Goal: Task Accomplishment & Management: Use online tool/utility

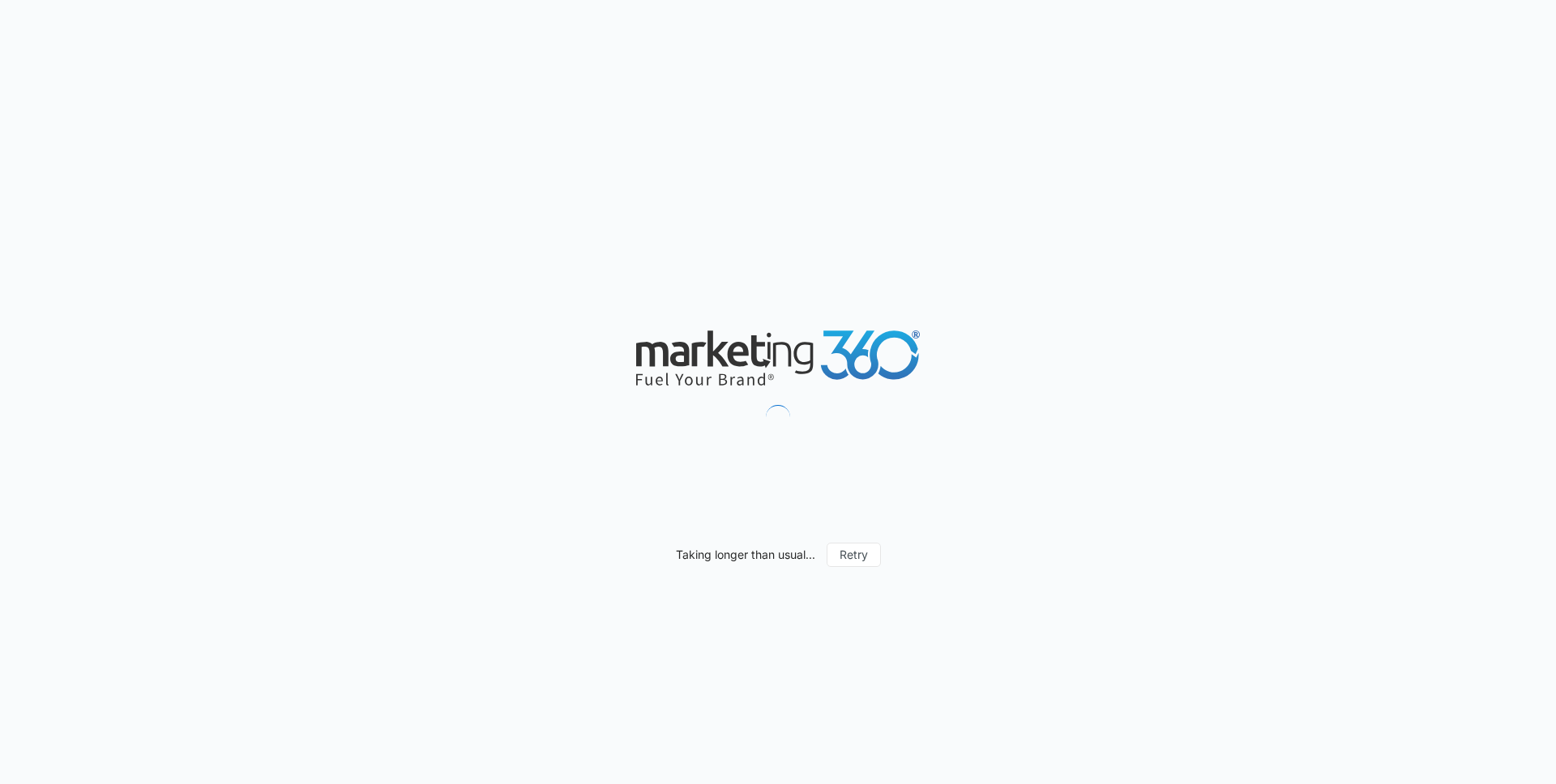
scroll to position [1505, 0]
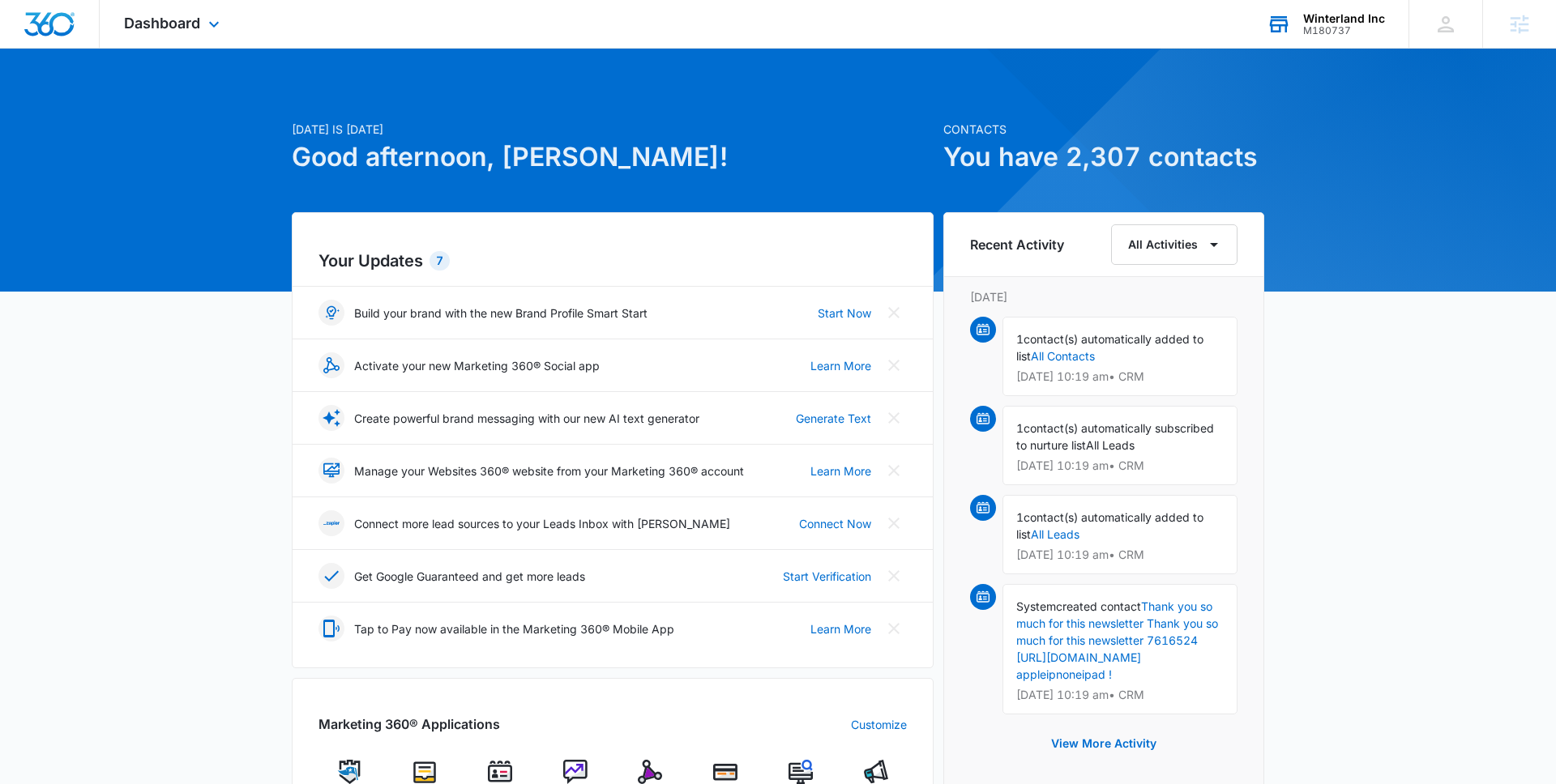
click at [1322, 31] on div "M180737" at bounding box center [1344, 31] width 82 height 12
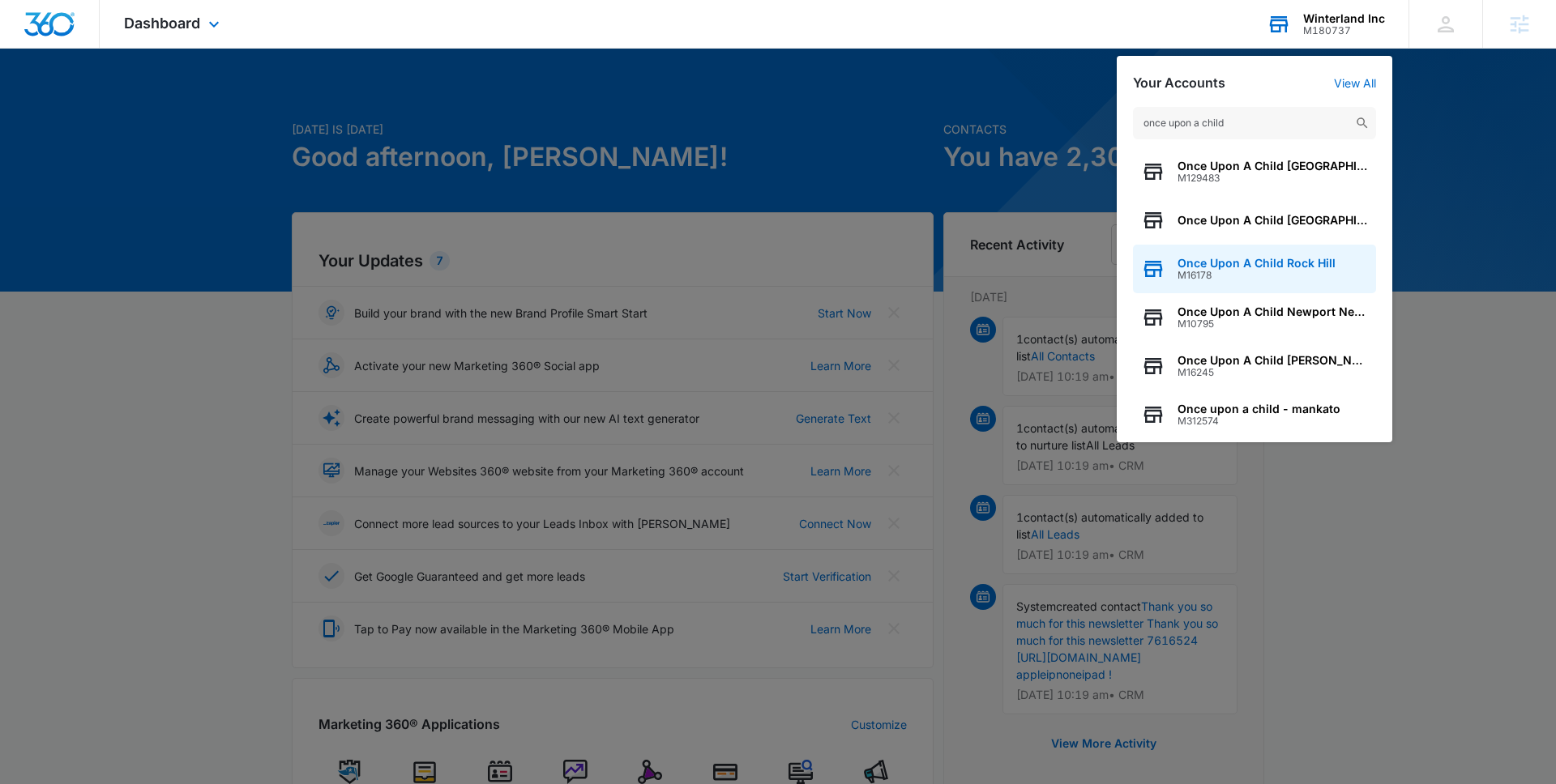
type input "once upon a child"
click at [1253, 281] on div "Once Upon A Child Rock Hill M16178" at bounding box center [1254, 269] width 243 height 49
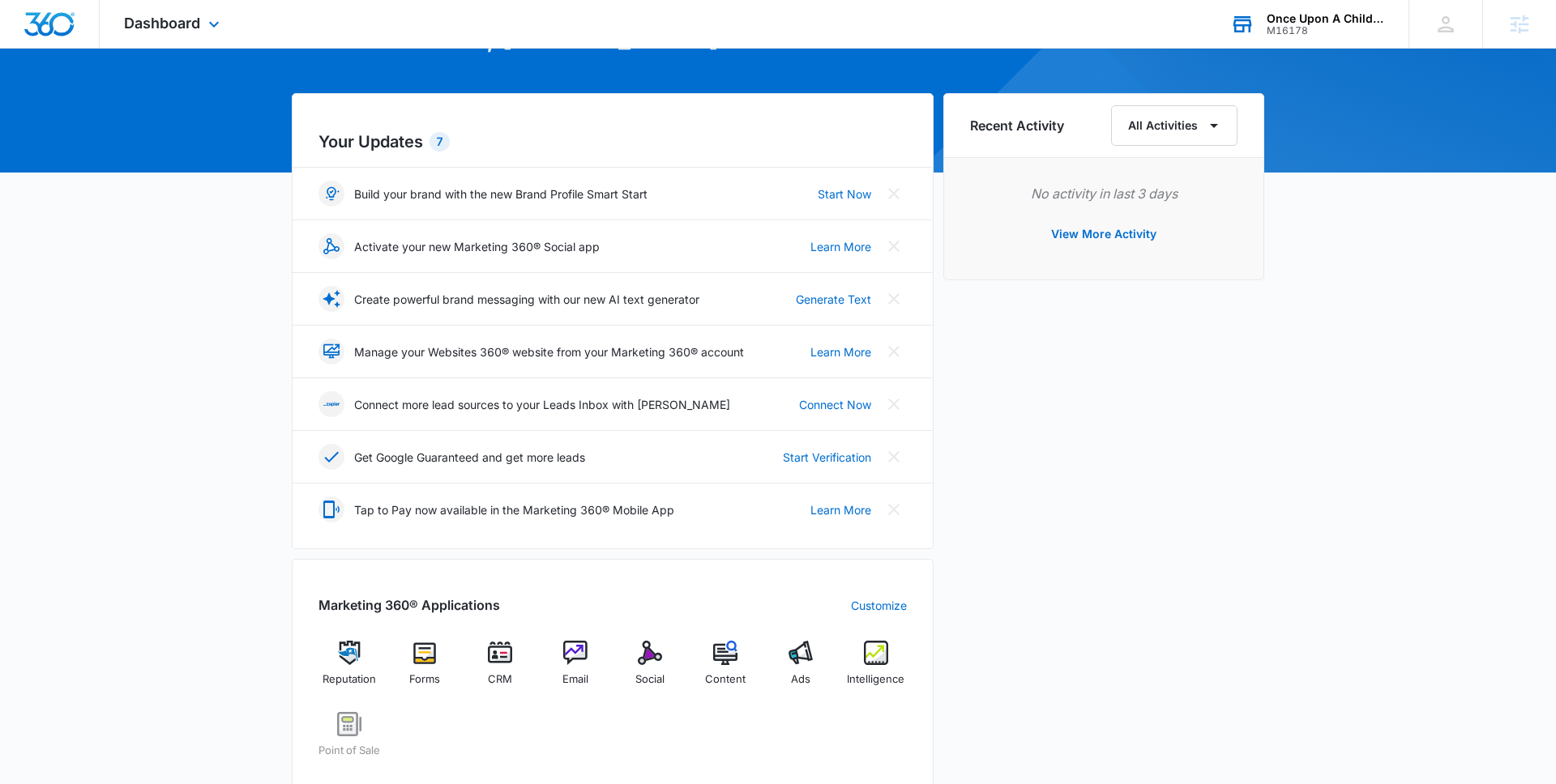
scroll to position [137, 0]
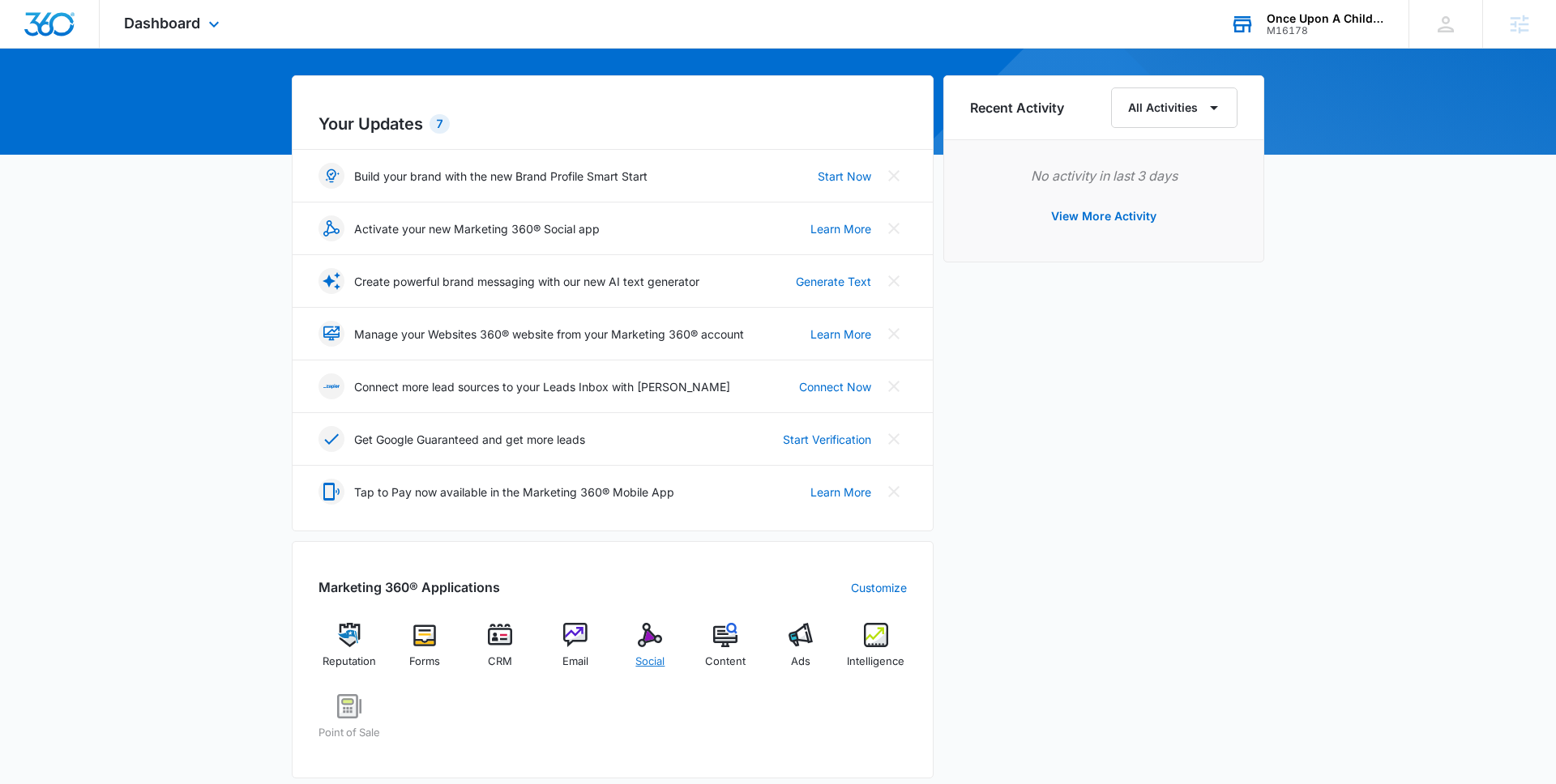
click at [635, 643] on div "Social" at bounding box center [650, 653] width 62 height 58
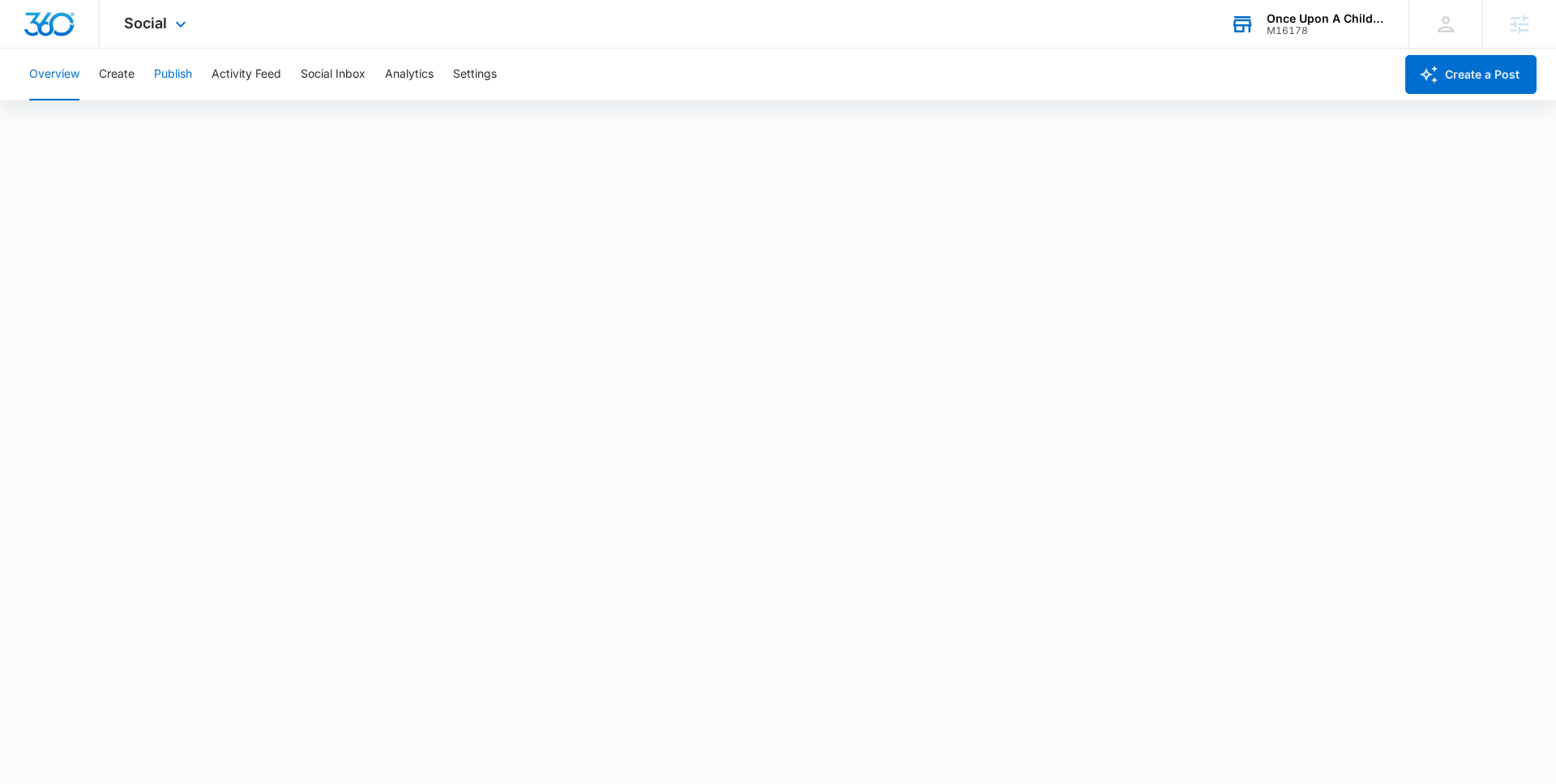
click at [167, 76] on button "Publish" at bounding box center [172, 74] width 38 height 52
click at [116, 83] on button "Create" at bounding box center [117, 74] width 36 height 52
click at [187, 78] on button "Publish" at bounding box center [172, 74] width 38 height 52
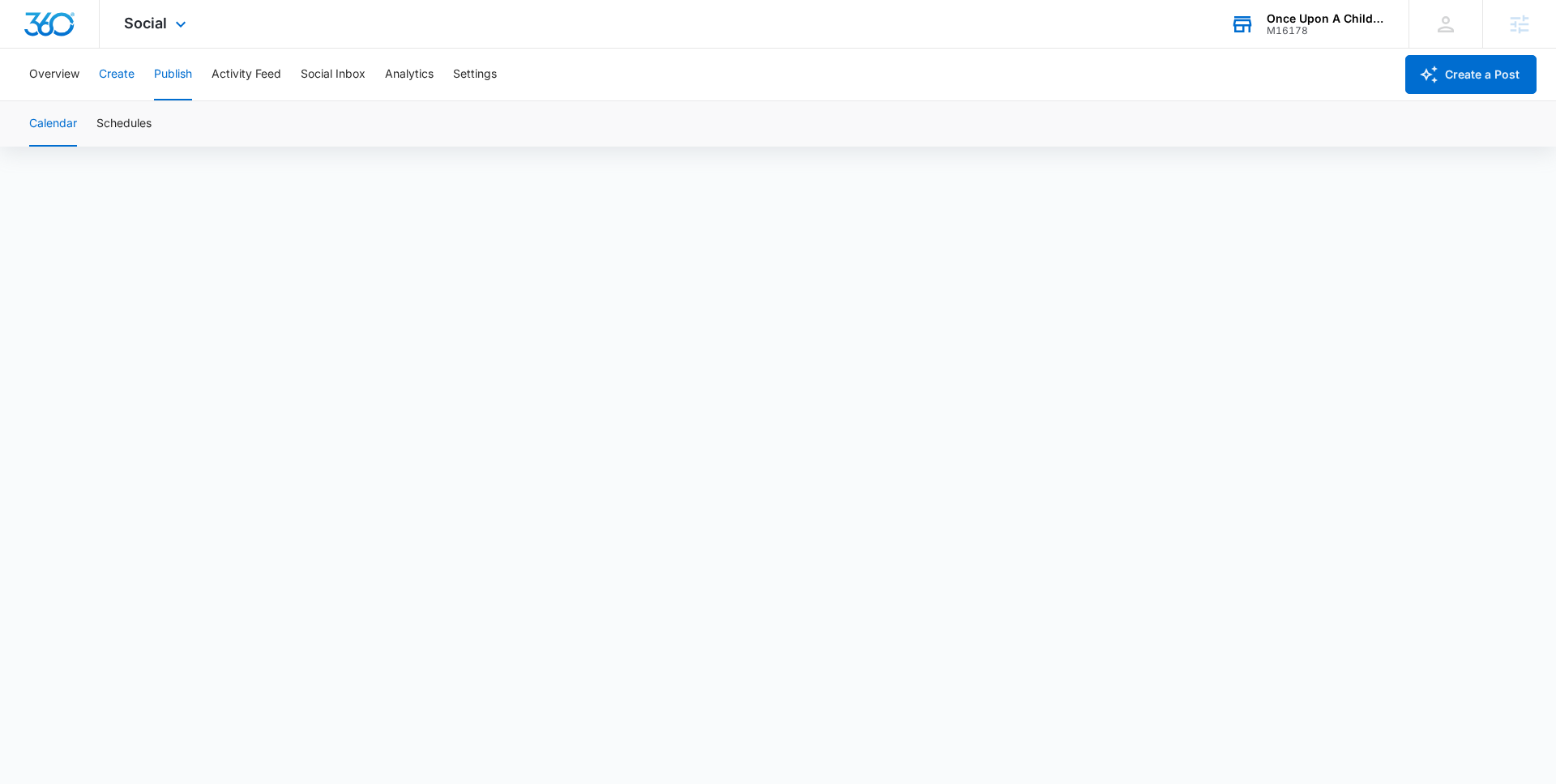
click at [128, 76] on button "Create" at bounding box center [117, 74] width 36 height 52
click at [153, 127] on button "Approvals" at bounding box center [159, 124] width 54 height 46
click at [177, 80] on button "Publish" at bounding box center [172, 74] width 38 height 52
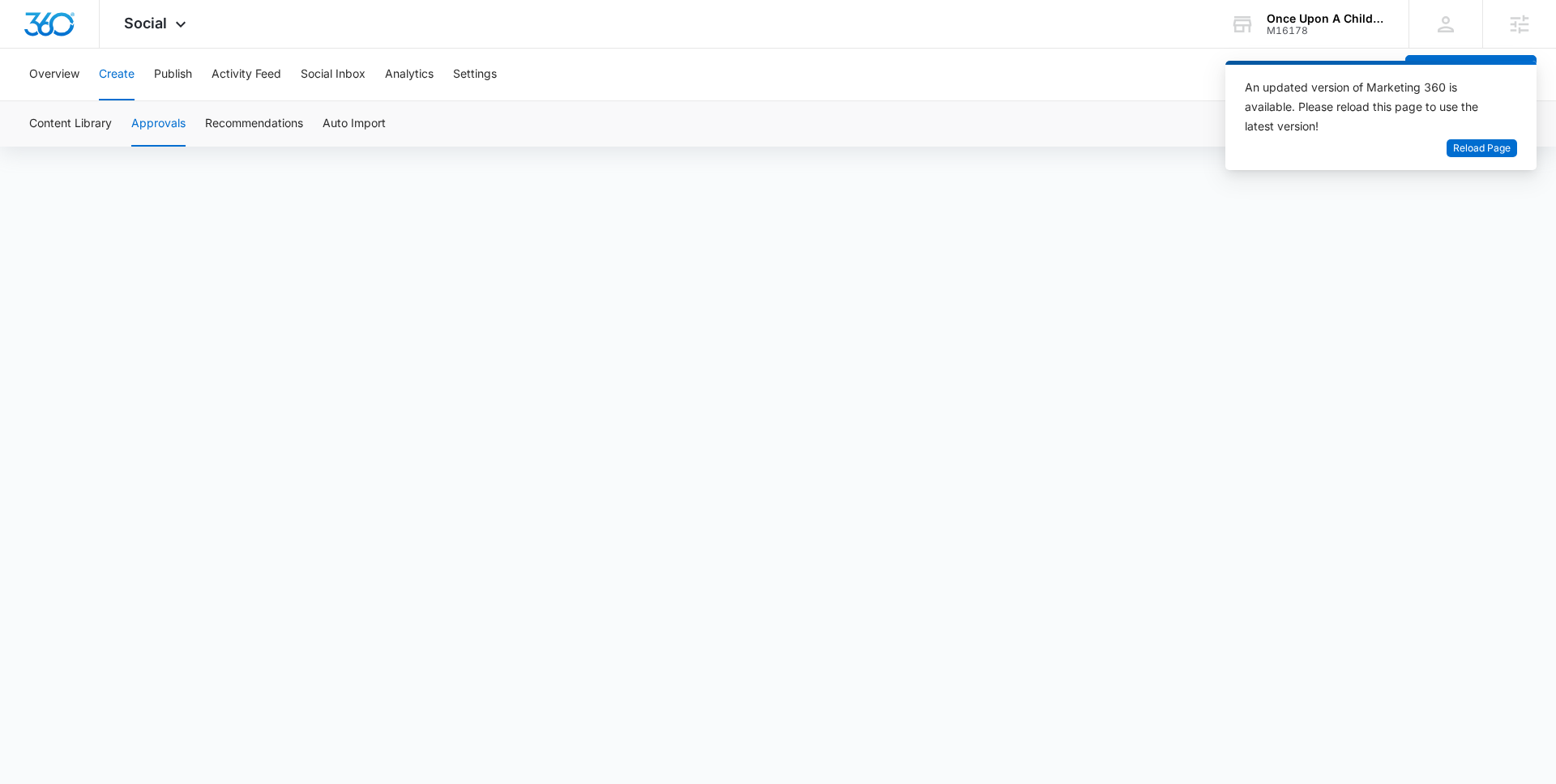
scroll to position [1505, 0]
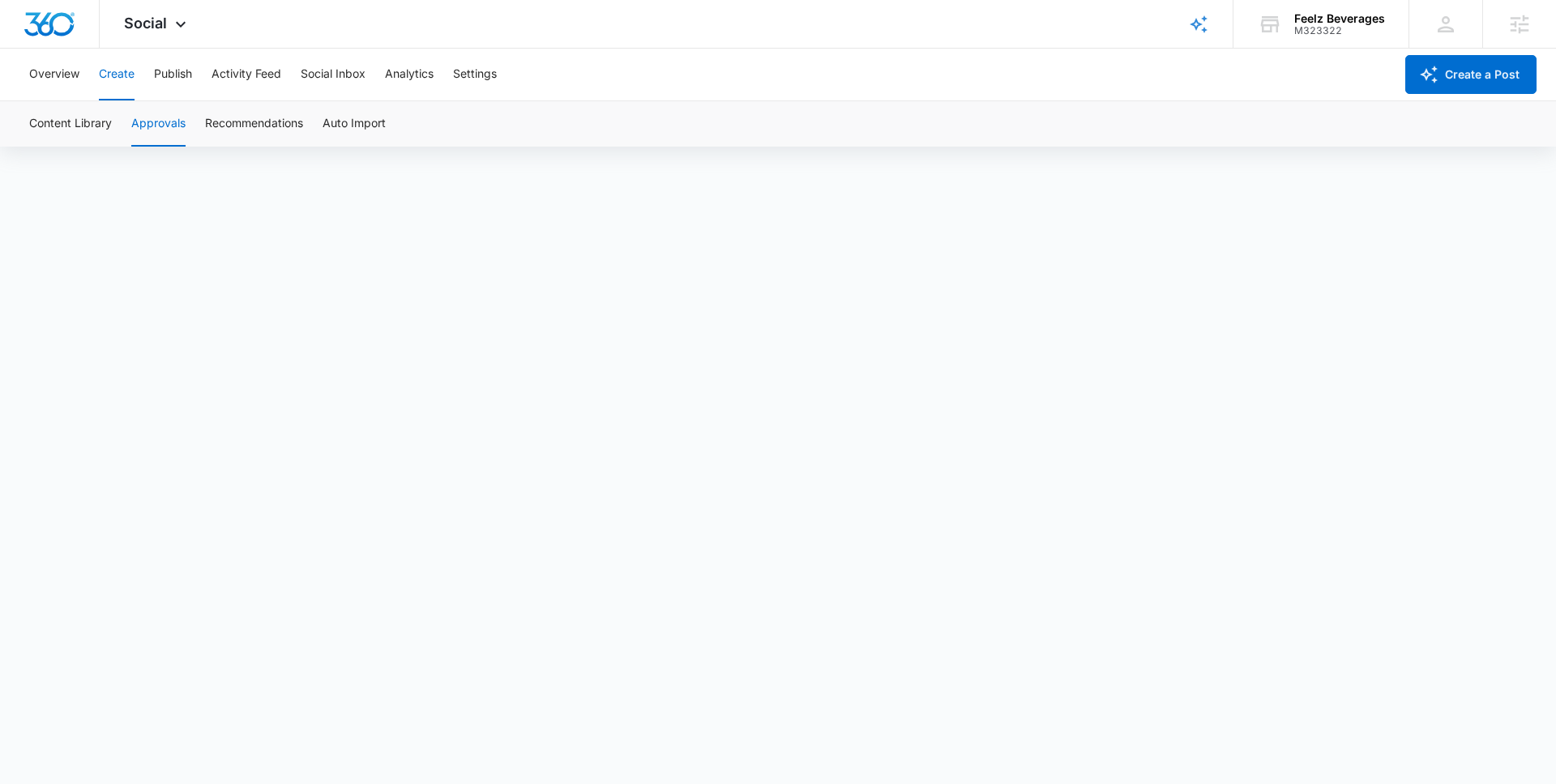
scroll to position [1489, 0]
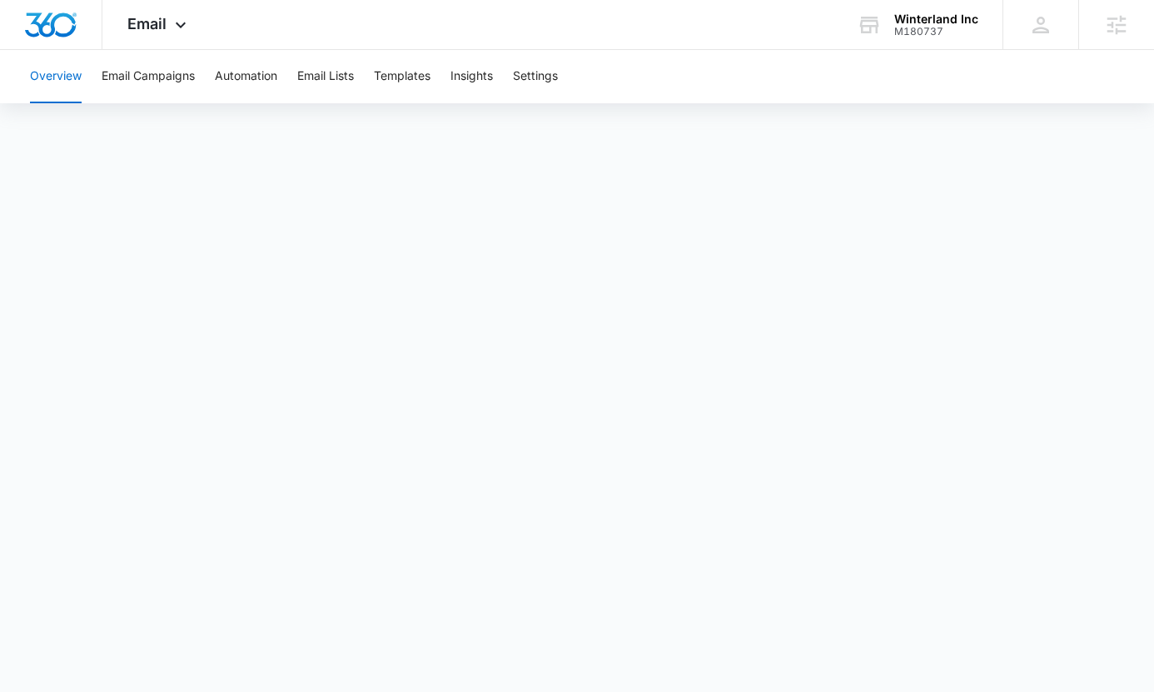
scroll to position [1644, 0]
